Goal: Transaction & Acquisition: Purchase product/service

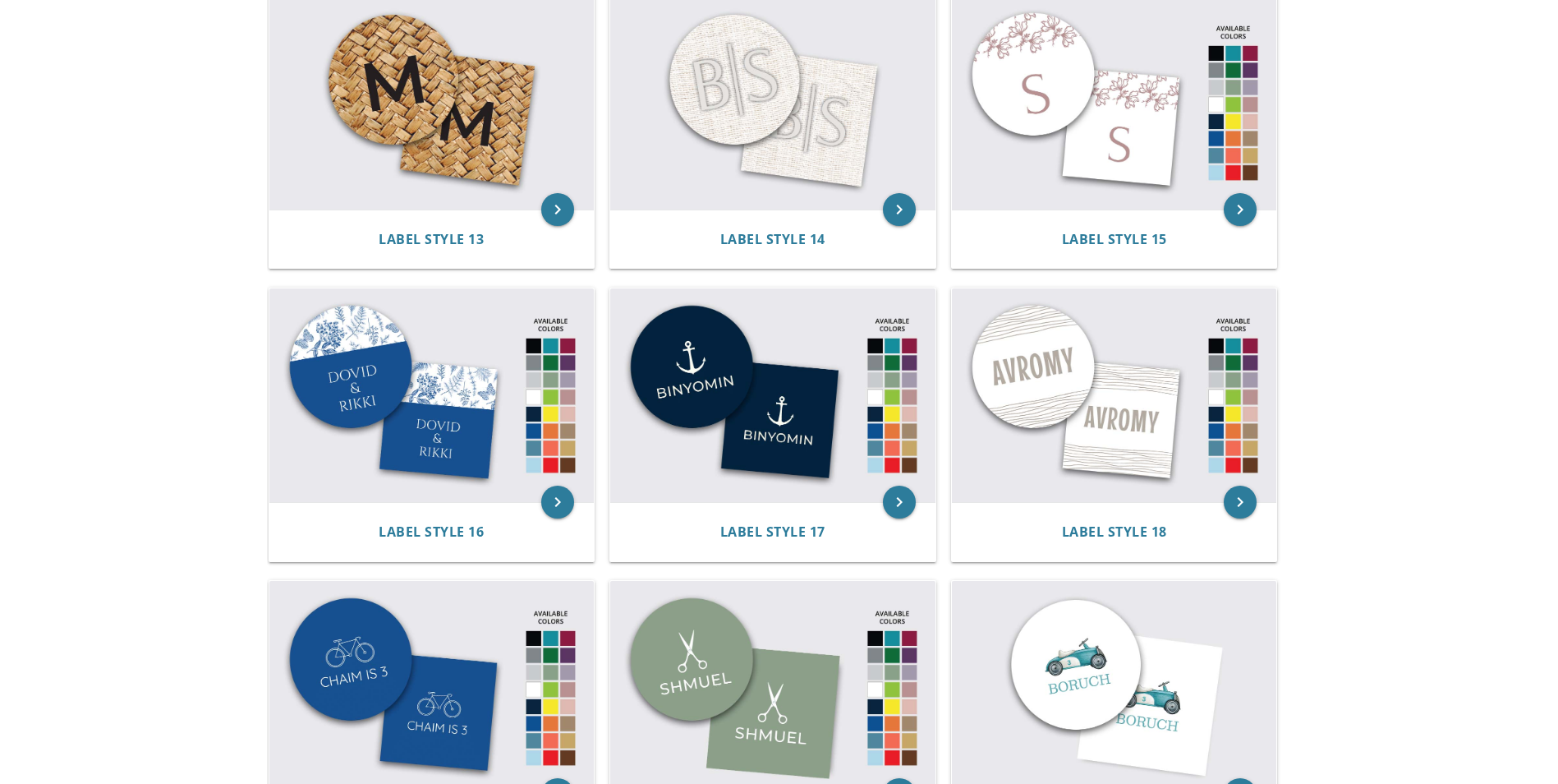
scroll to position [1643, 0]
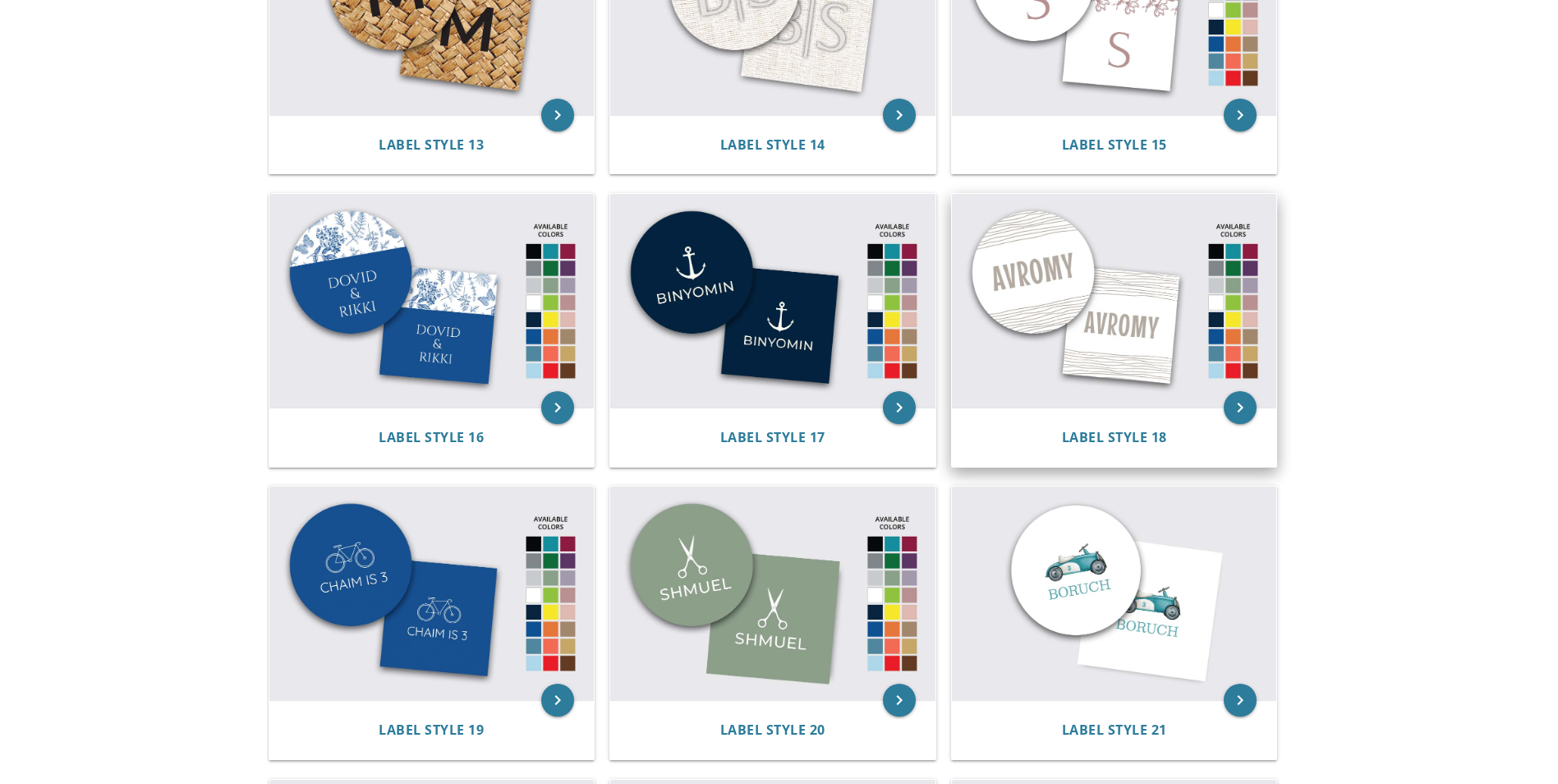
click at [1183, 354] on img at bounding box center [1115, 301] width 326 height 213
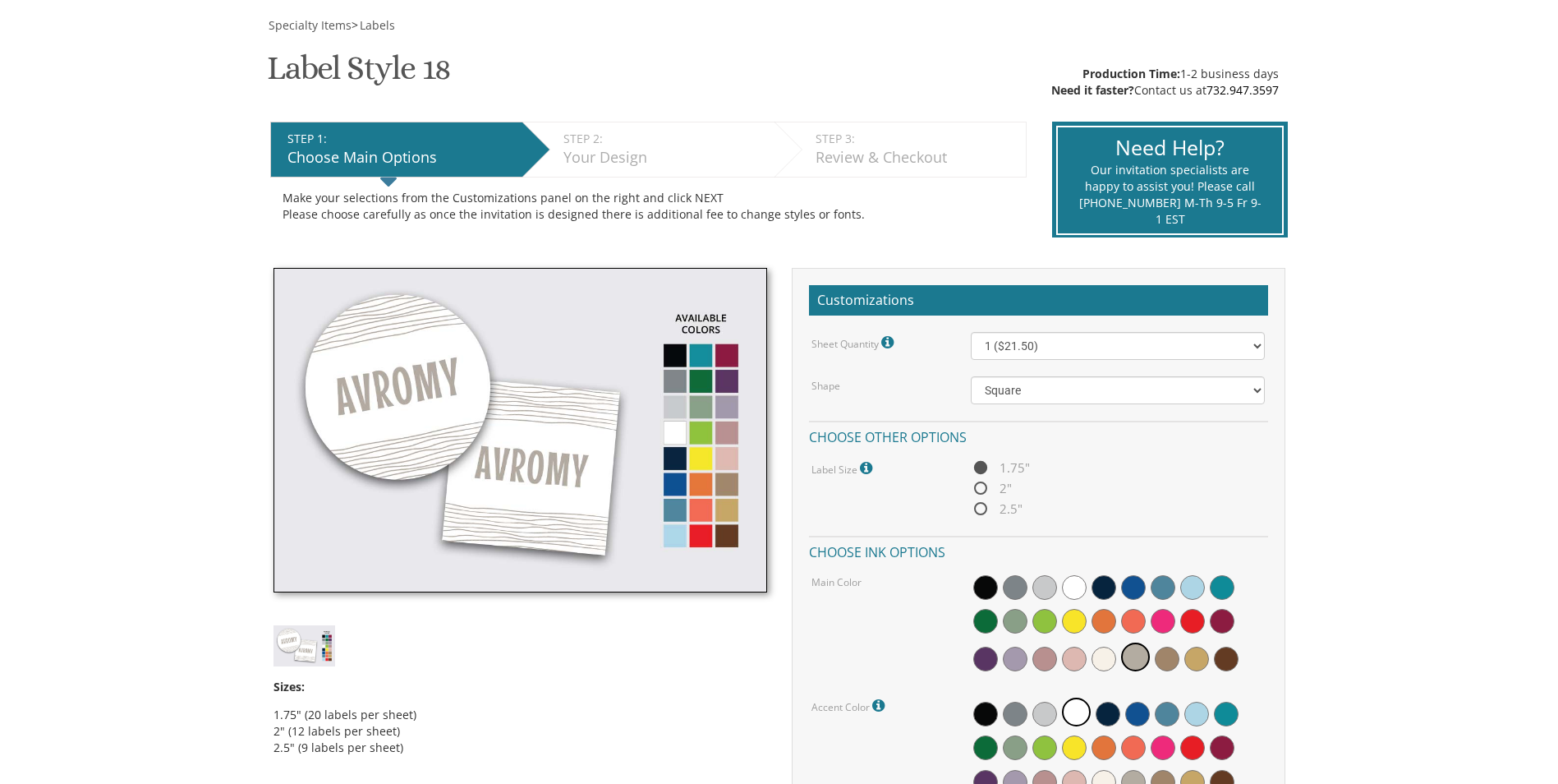
scroll to position [329, 0]
